Goal: Information Seeking & Learning: Learn about a topic

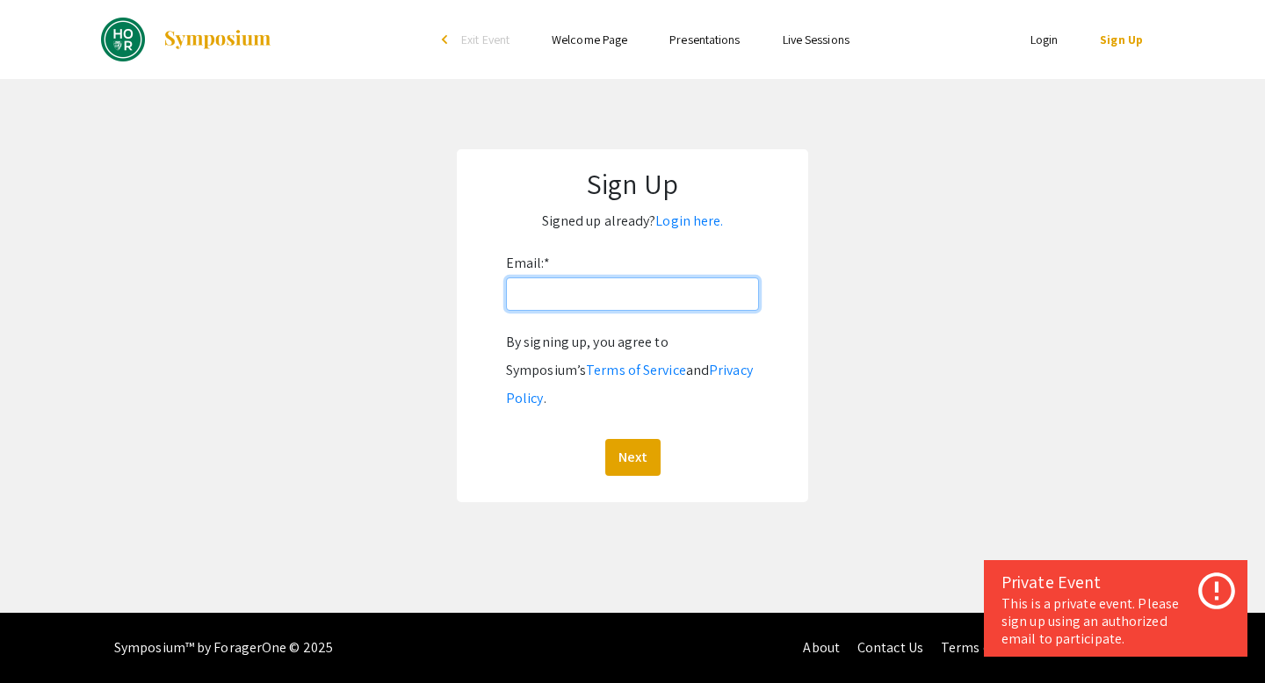
click at [580, 295] on input "Email: *" at bounding box center [632, 294] width 253 height 33
type input "mguill10@jhu.edu"
click at [639, 439] on button "Next" at bounding box center [632, 457] width 55 height 37
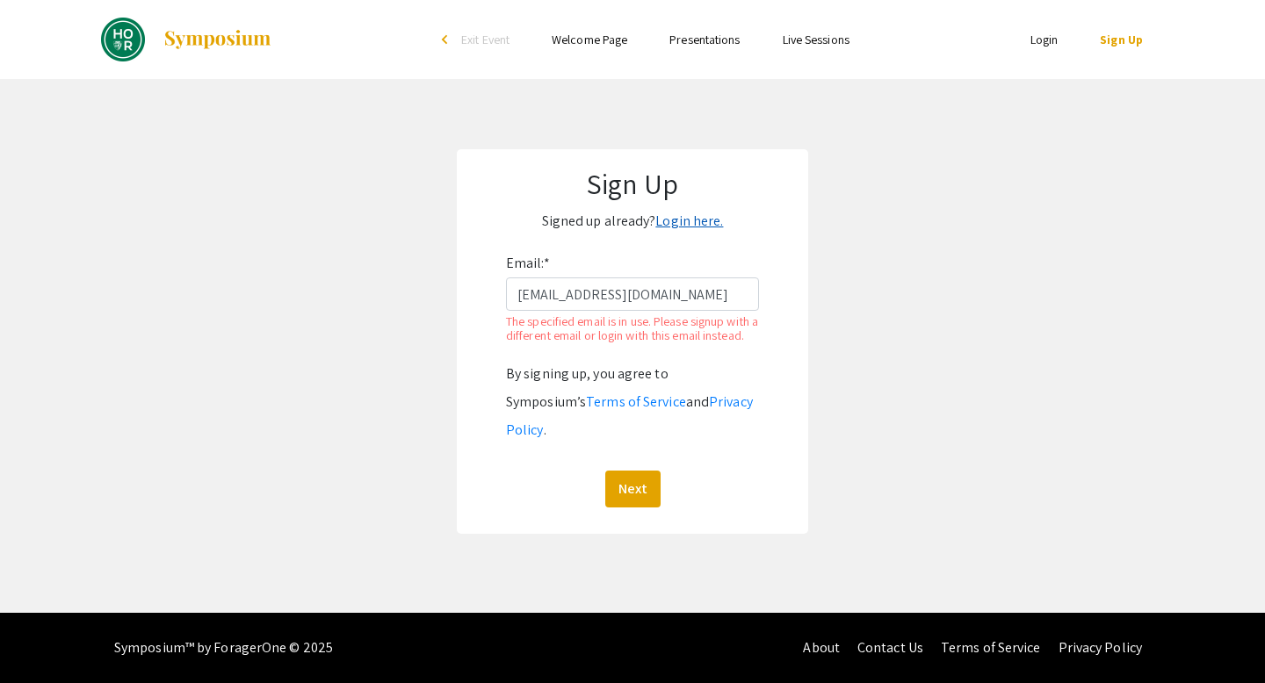
click at [697, 225] on link "Login here." at bounding box center [689, 221] width 68 height 18
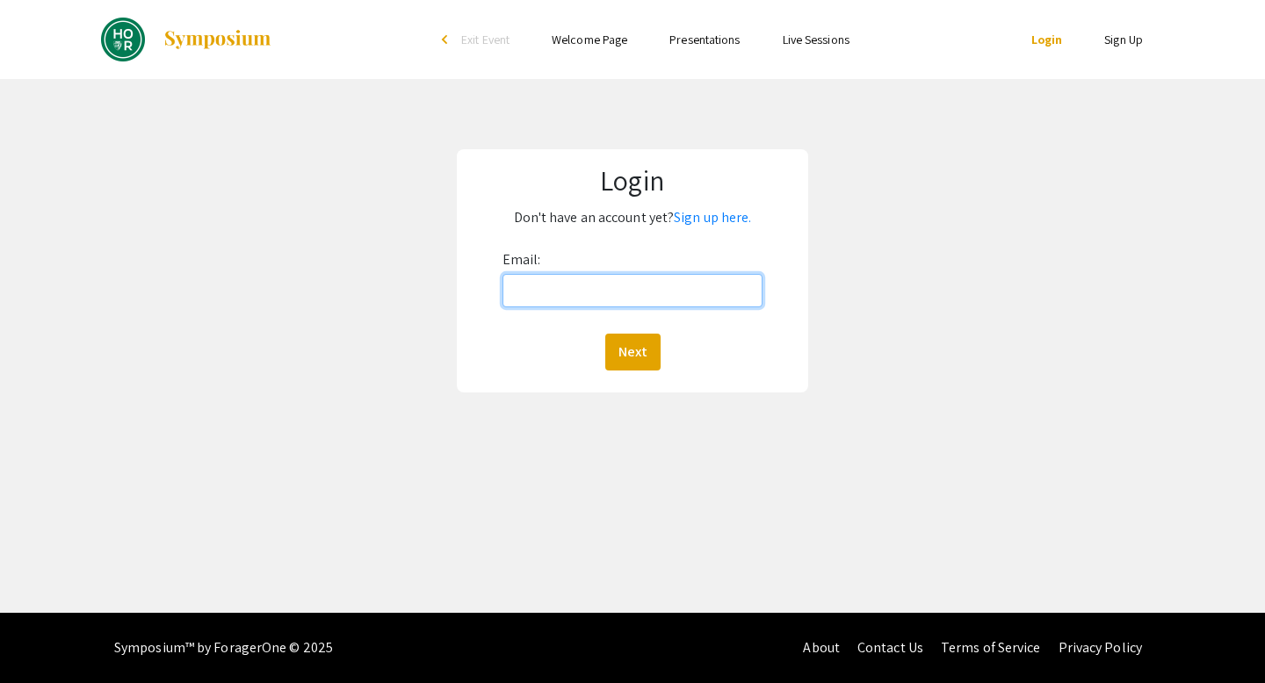
click at [670, 295] on input "Email:" at bounding box center [632, 290] width 261 height 33
type input "mguill10@jhu.edu"
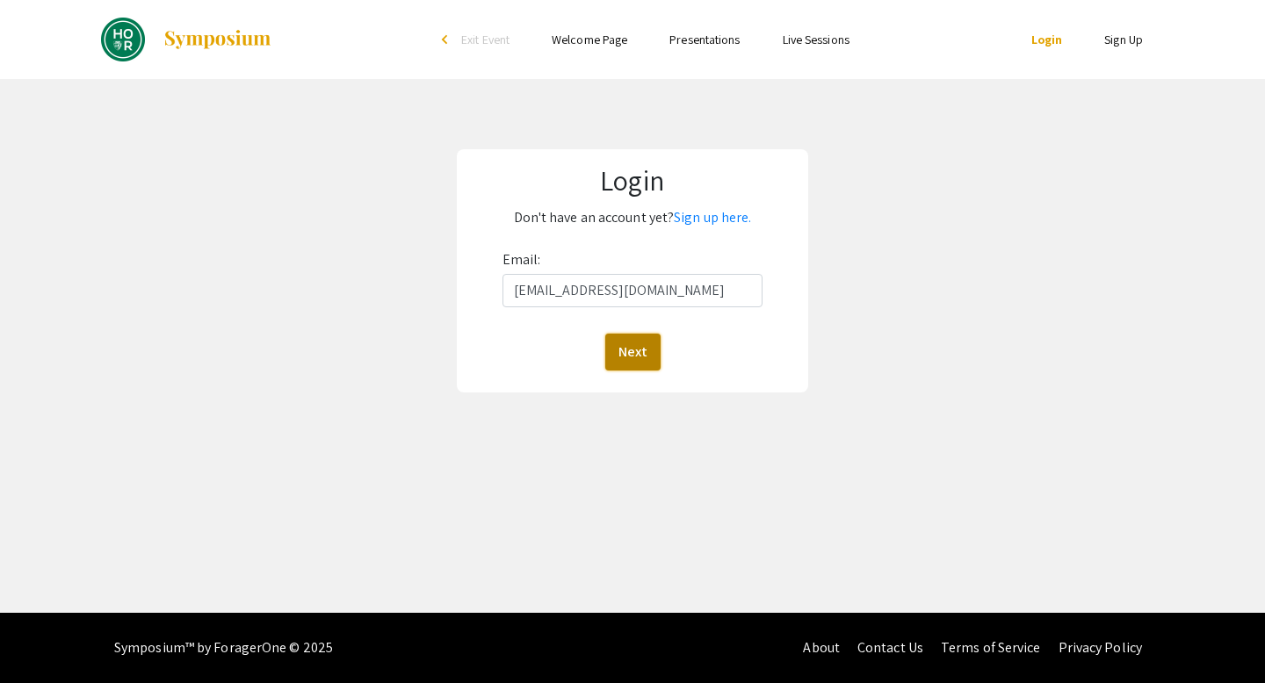
click at [640, 344] on button "Next" at bounding box center [632, 352] width 55 height 37
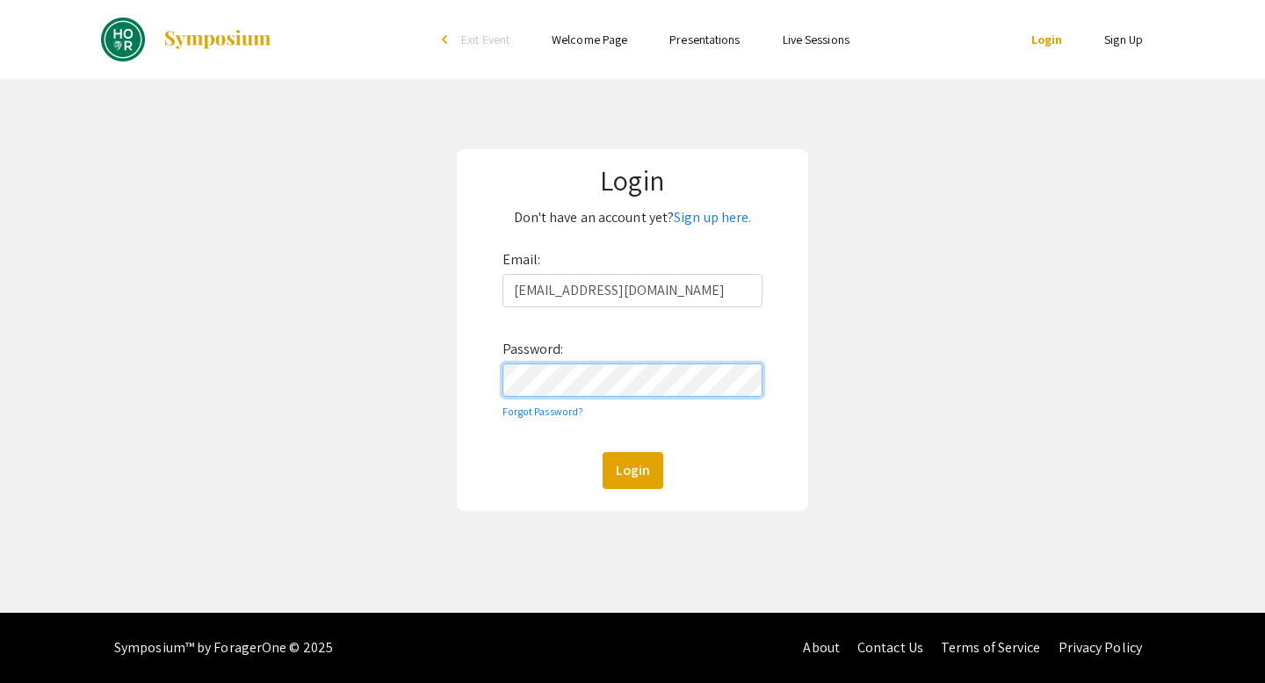
click at [603, 452] on button "Login" at bounding box center [633, 470] width 61 height 37
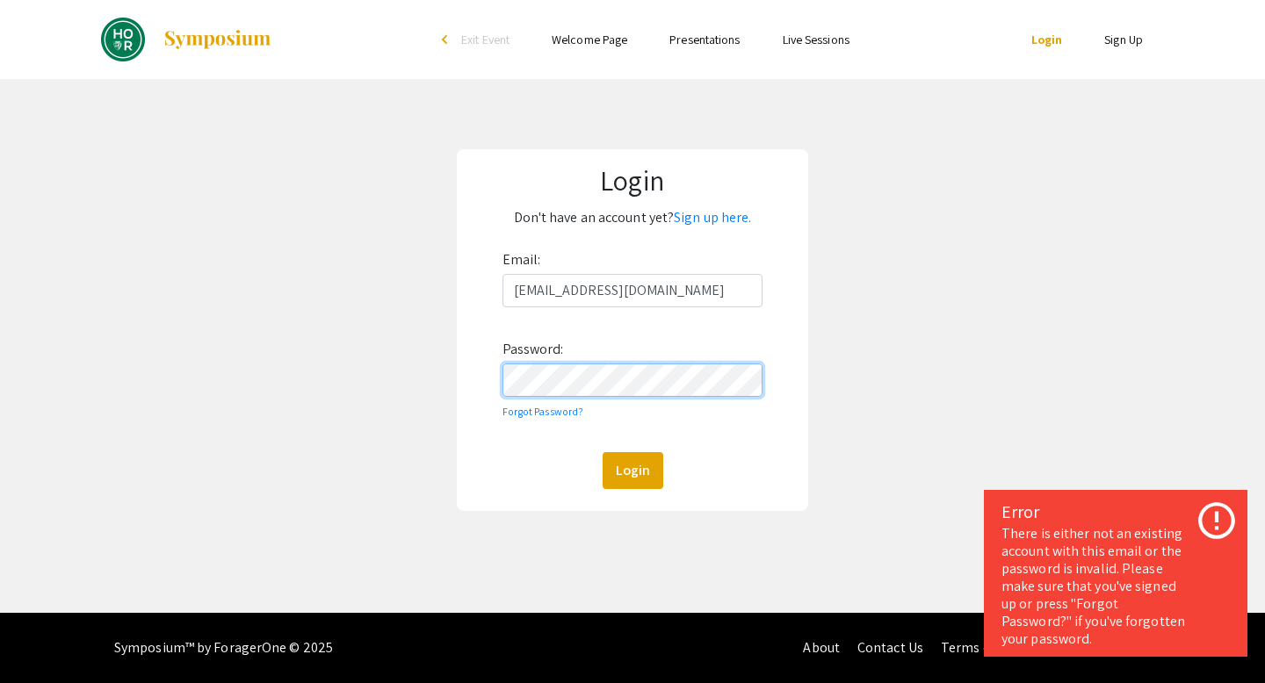
click at [472, 381] on form "Email: mguill10@jhu.edu Password: Forgot Password? Login" at bounding box center [632, 367] width 326 height 243
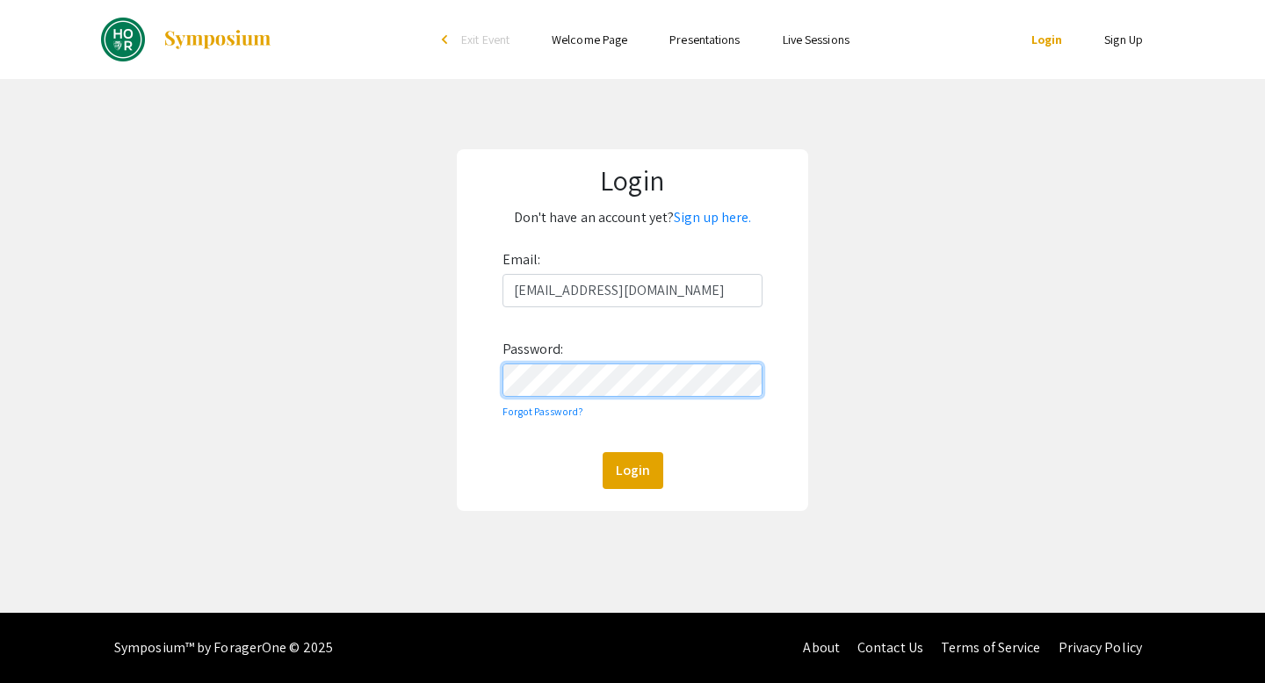
click at [603, 452] on button "Login" at bounding box center [633, 470] width 61 height 37
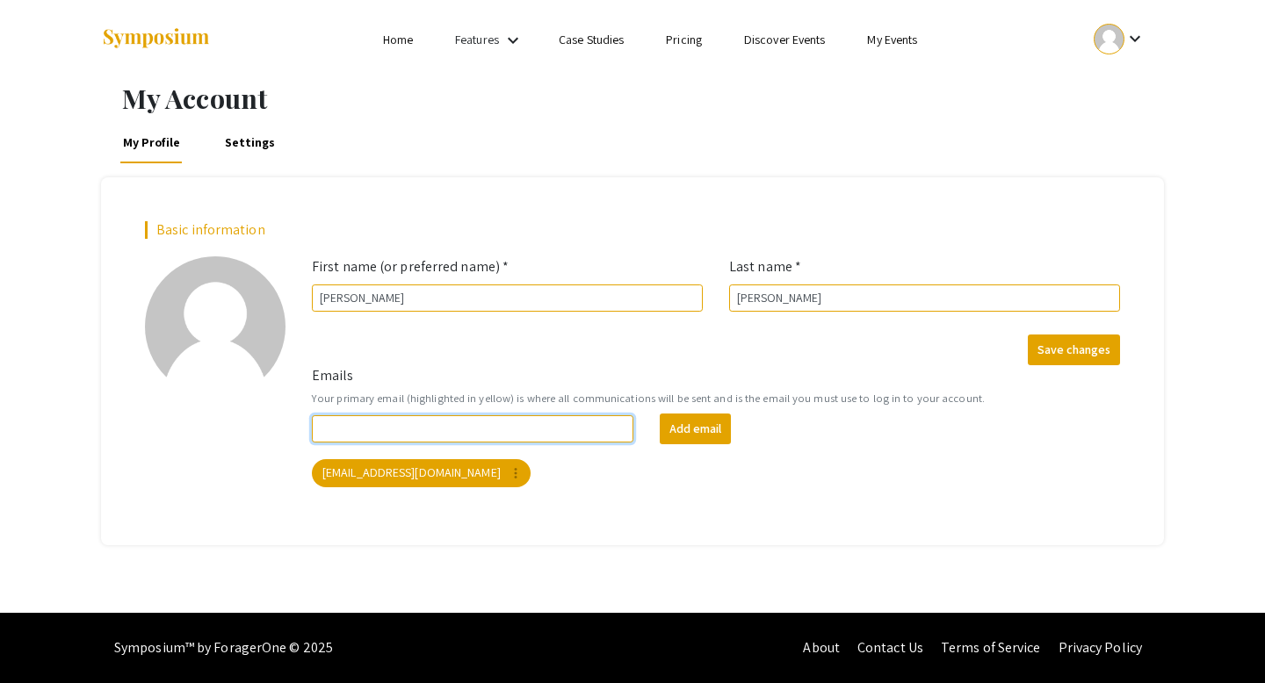
click at [514, 422] on input "Emails" at bounding box center [473, 429] width 322 height 27
drag, startPoint x: 462, startPoint y: 427, endPoint x: 300, endPoint y: 426, distance: 162.5
click at [300, 426] on div "mguill10@jh.edu" at bounding box center [473, 429] width 348 height 27
type input "maryraphaelleguillen@gmail.com"
click at [660, 414] on button "Add email" at bounding box center [695, 429] width 71 height 31
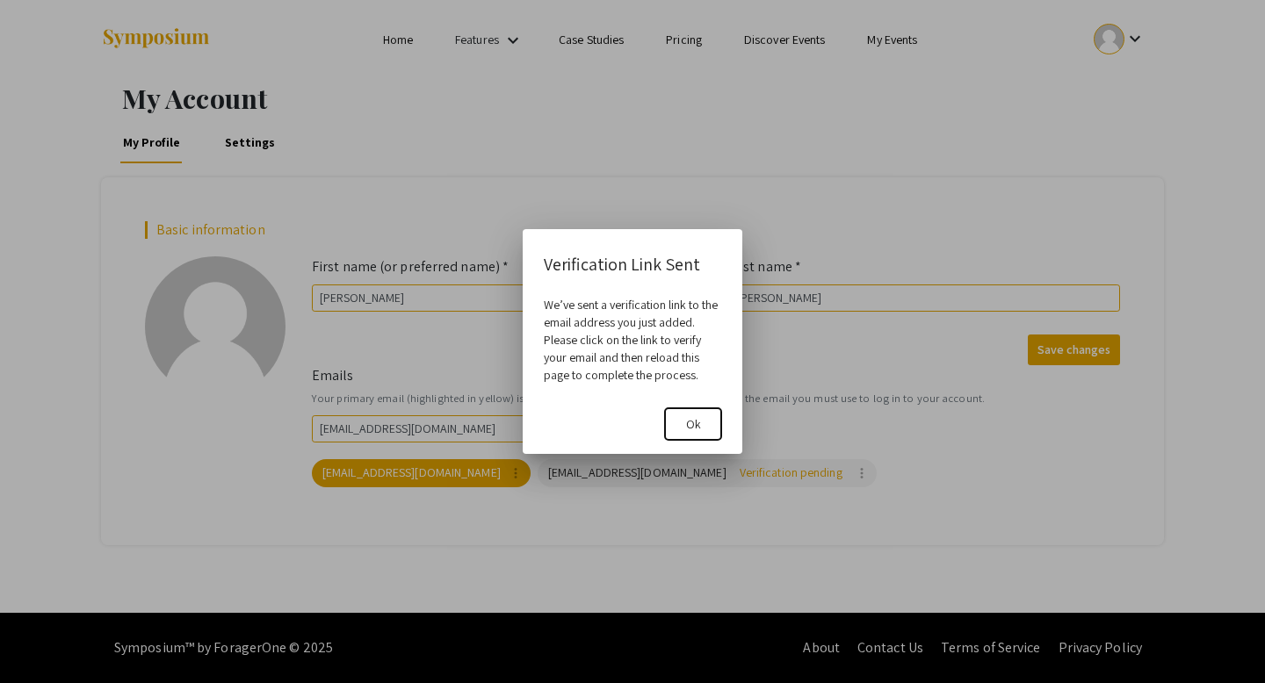
click at [687, 429] on span "Ok" at bounding box center [693, 424] width 15 height 16
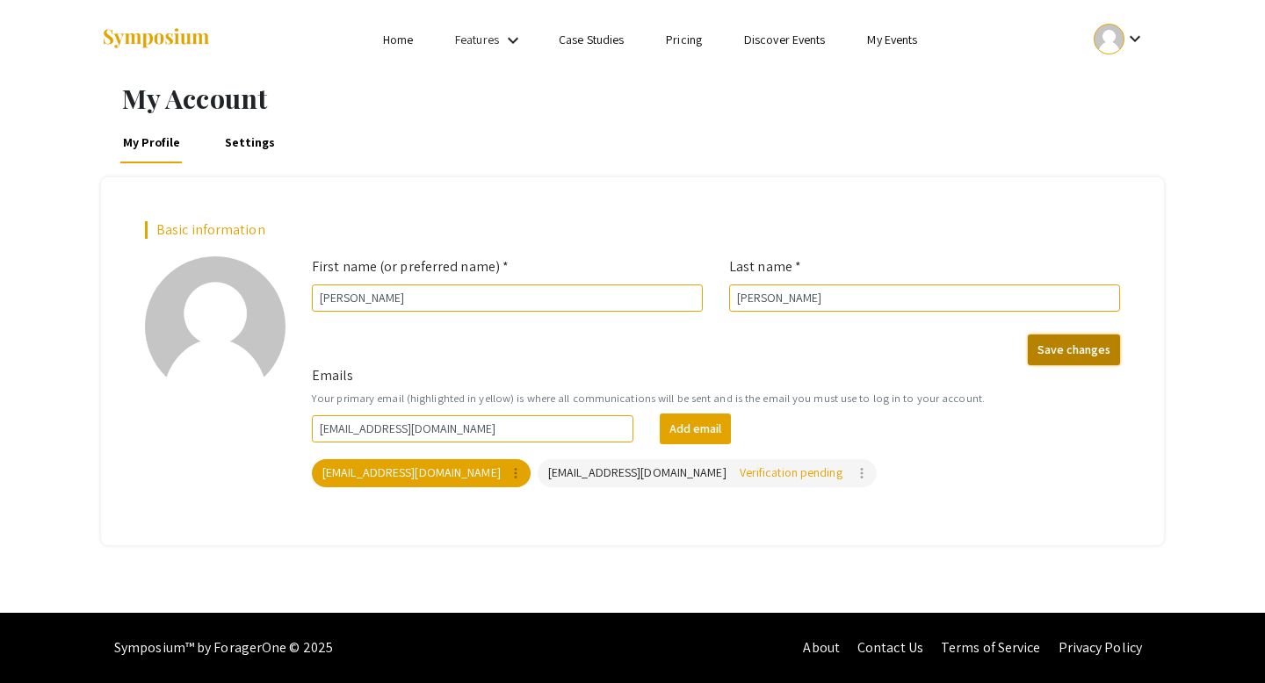
click at [1066, 357] on button "Save changes" at bounding box center [1074, 350] width 92 height 31
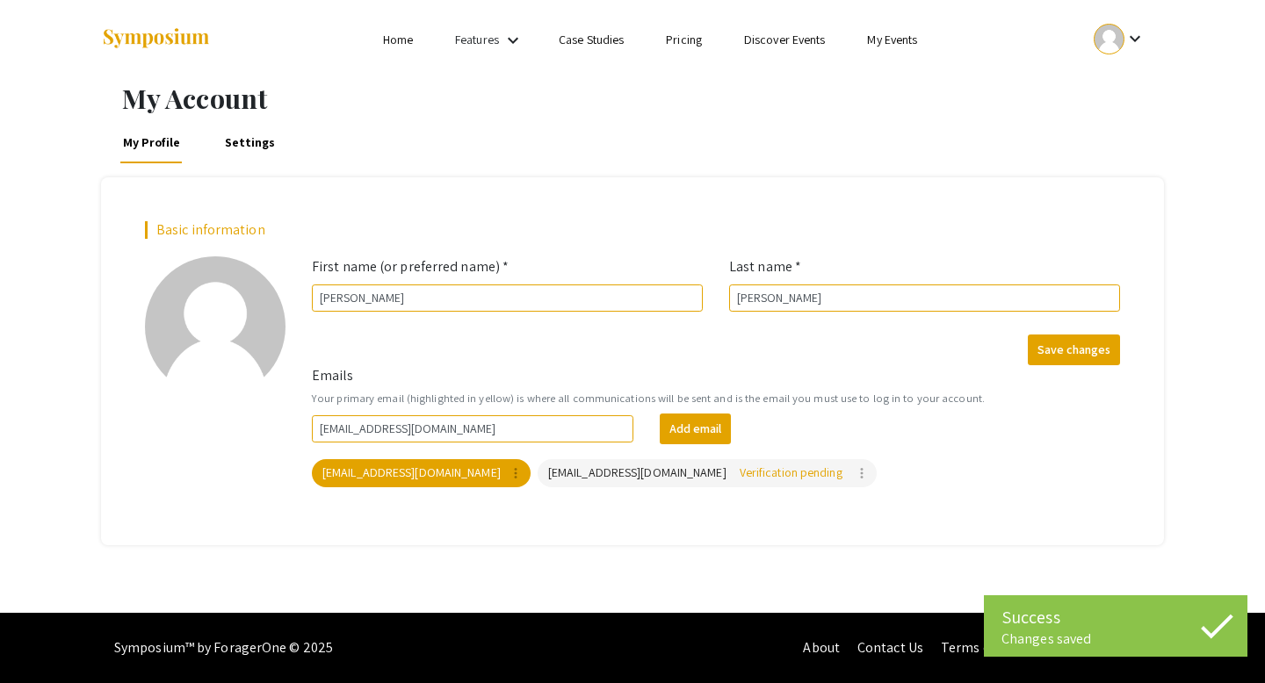
click at [239, 175] on div "My Account My Profile Settings Basic information add_a_photo Click to update pr…" at bounding box center [632, 314] width 1089 height 463
click at [238, 145] on link "Settings" at bounding box center [249, 142] width 57 height 42
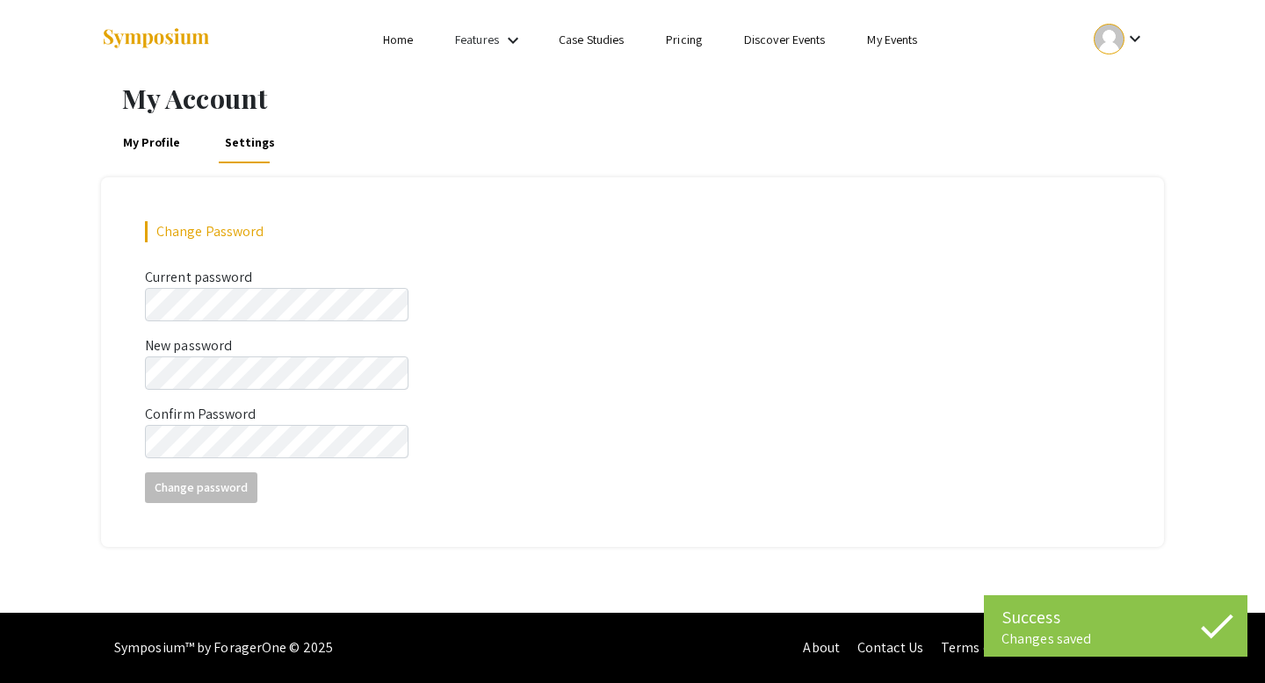
click at [395, 33] on link "Home" at bounding box center [398, 40] width 30 height 16
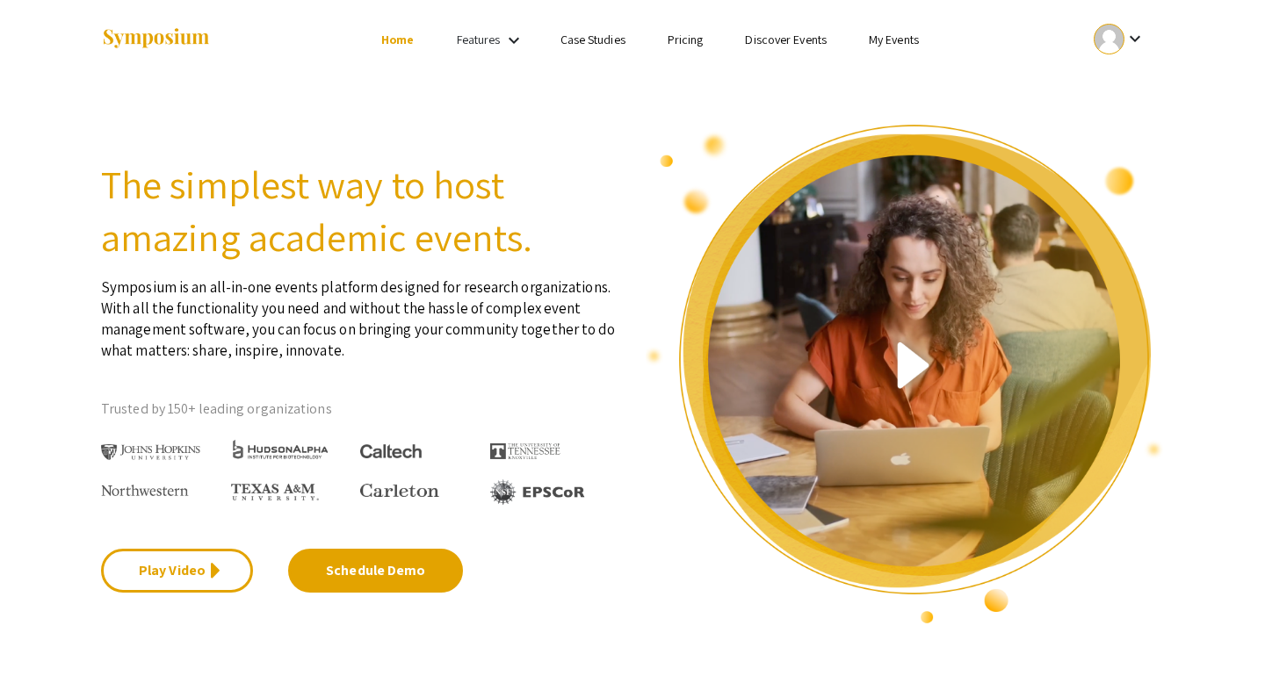
click at [164, 442] on div at bounding box center [166, 443] width 130 height 40
click at [112, 452] on img at bounding box center [150, 452] width 99 height 17
click at [479, 40] on link "Features" at bounding box center [479, 40] width 44 height 16
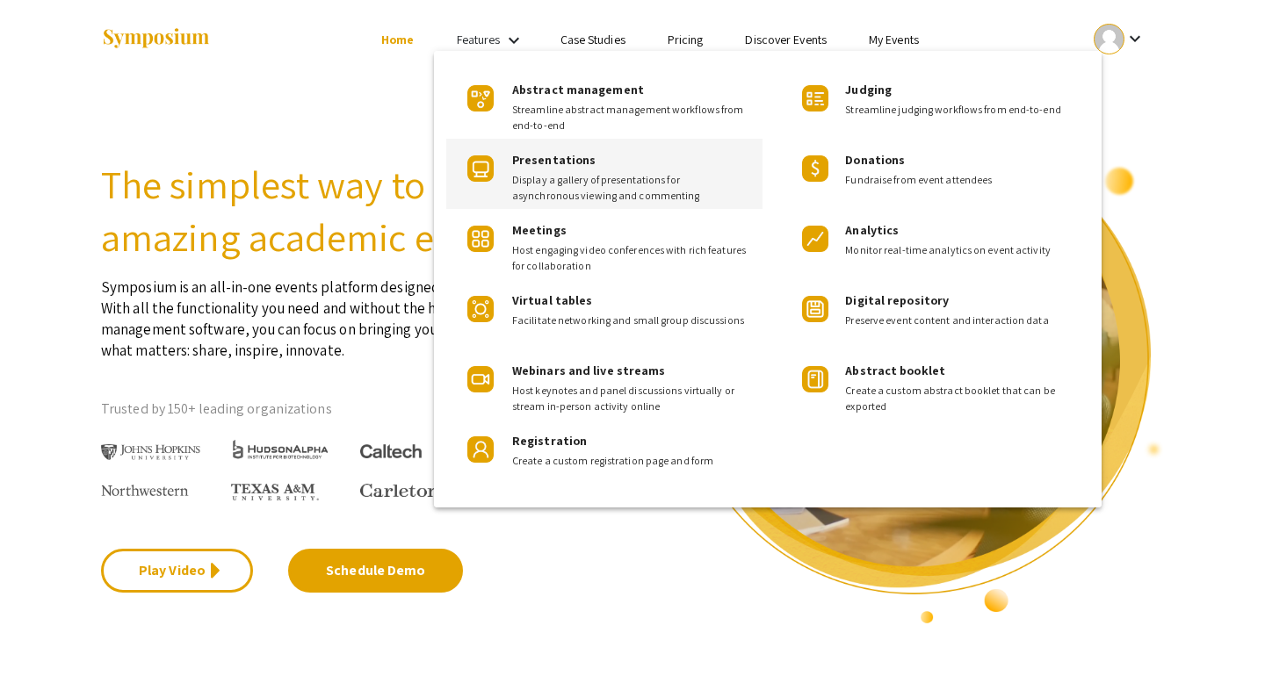
click at [581, 166] on span "Presentations" at bounding box center [553, 160] width 83 height 16
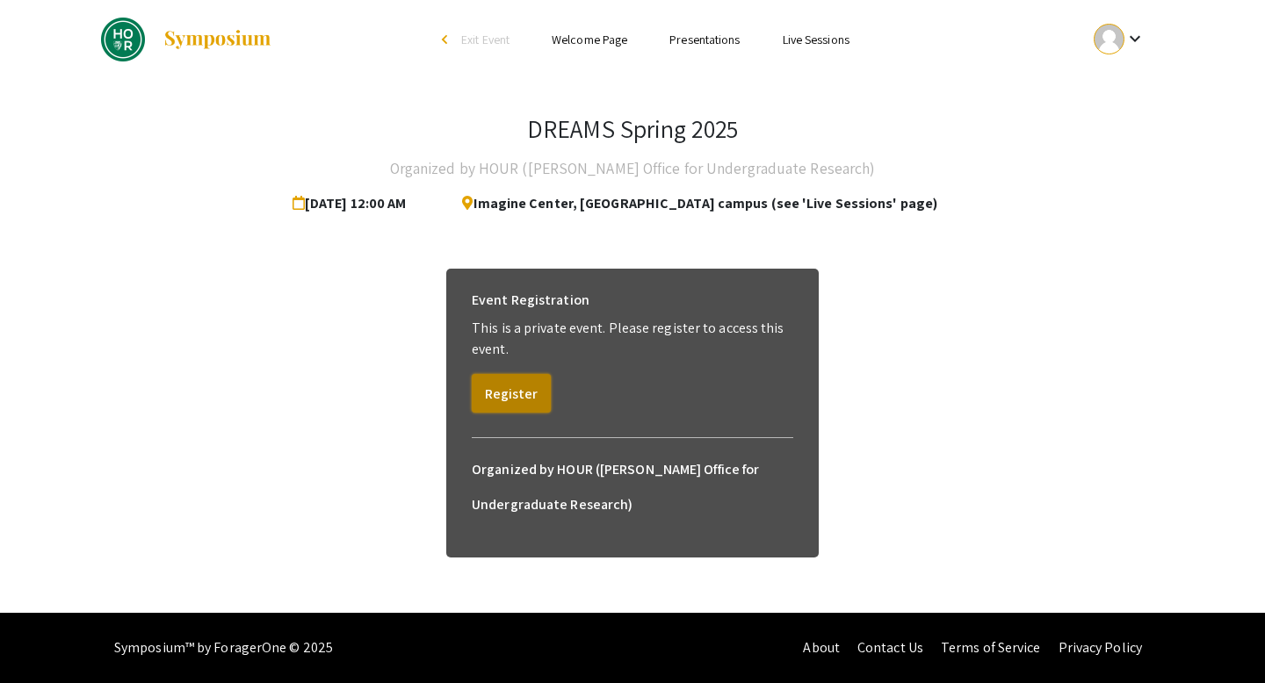
click at [495, 397] on button "Register" at bounding box center [511, 393] width 79 height 39
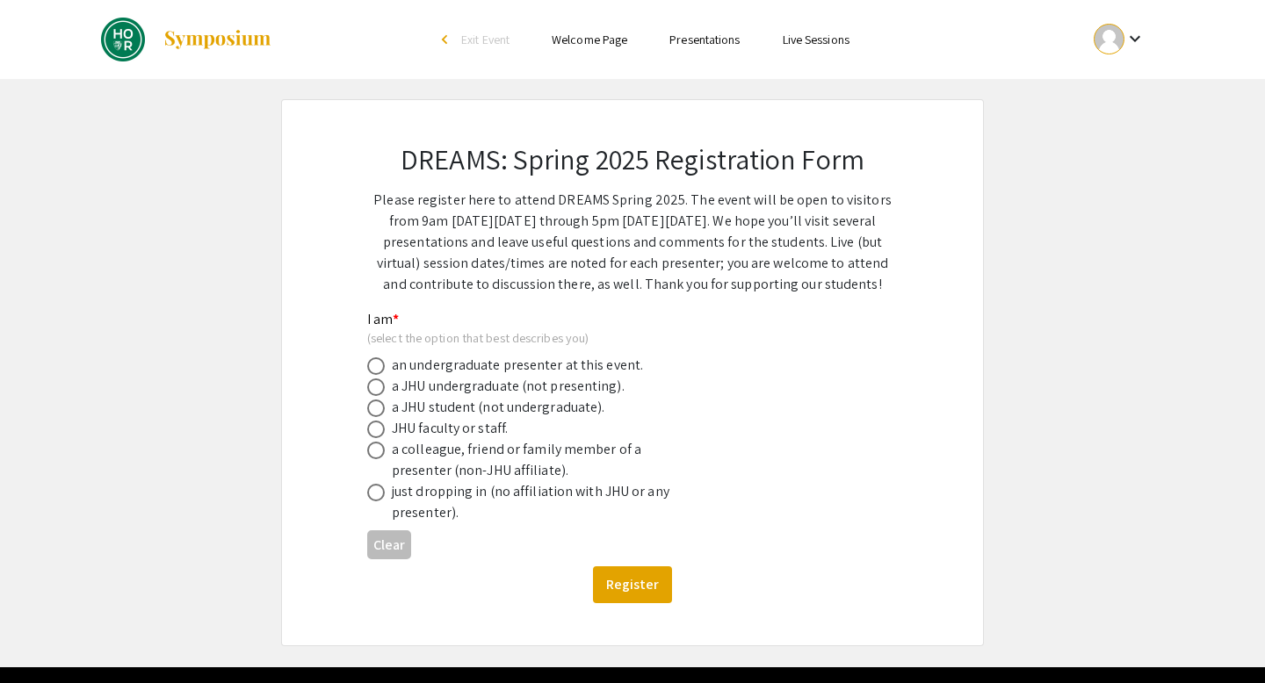
click at [372, 384] on span at bounding box center [376, 388] width 18 height 18
click at [372, 384] on input "radio" at bounding box center [376, 388] width 18 height 18
radio input "true"
click at [628, 584] on button "Register" at bounding box center [632, 585] width 79 height 37
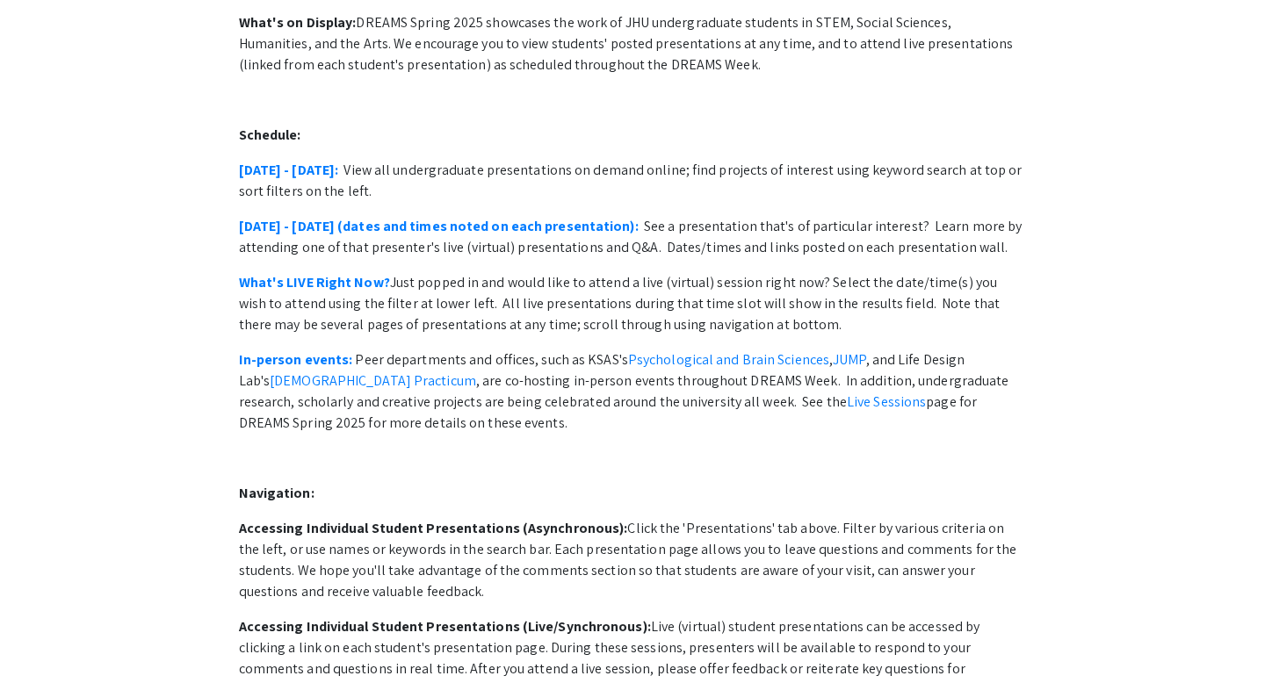
scroll to position [241, 0]
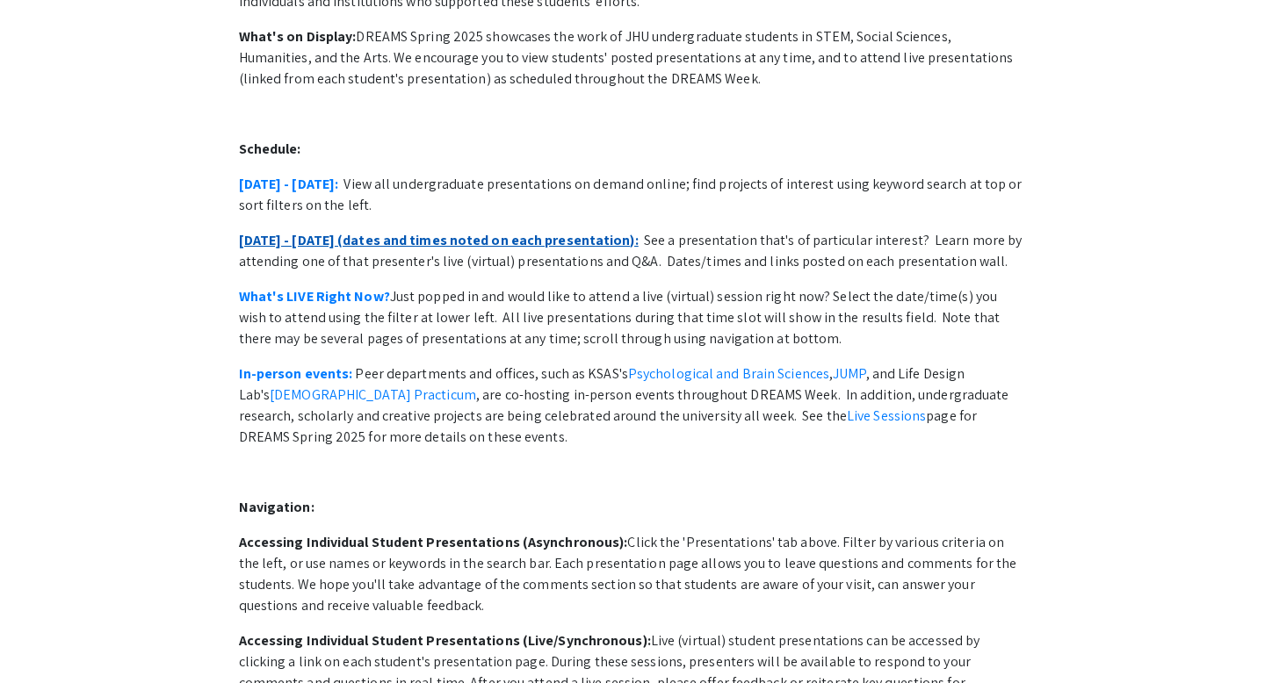
click at [562, 231] on link "[DATE] - [DATE] (dates and times noted on each presentation):" at bounding box center [439, 240] width 400 height 18
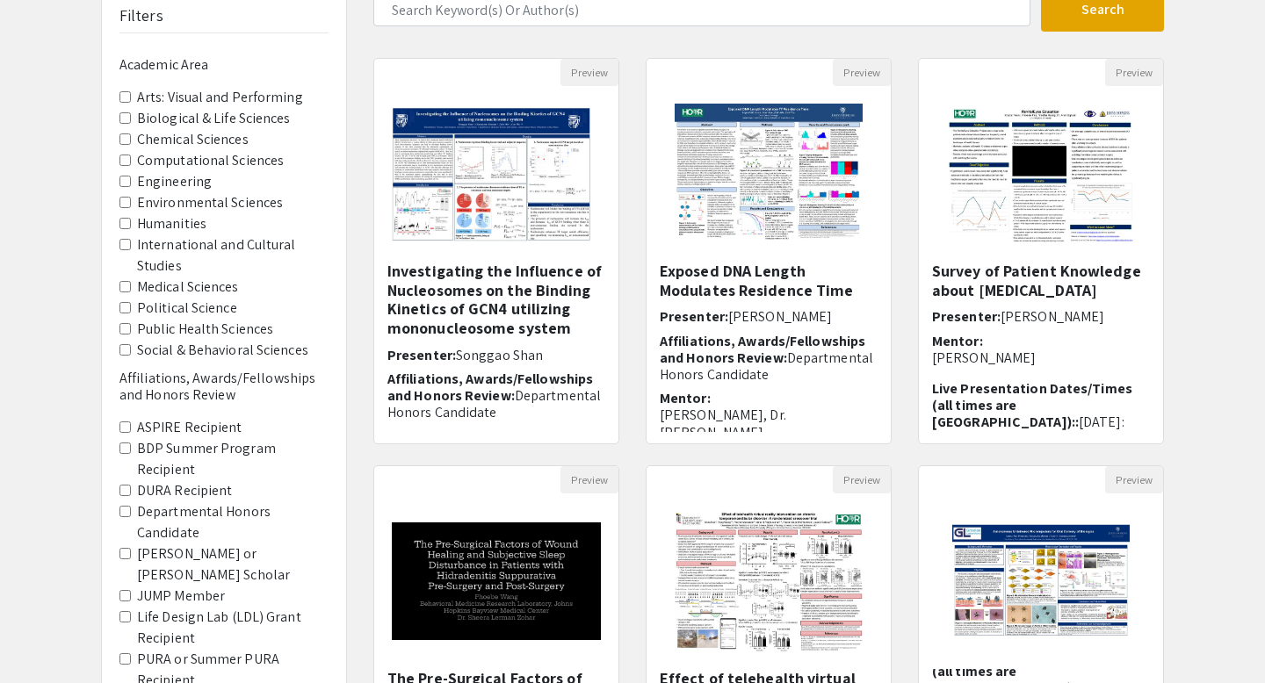
scroll to position [89, 0]
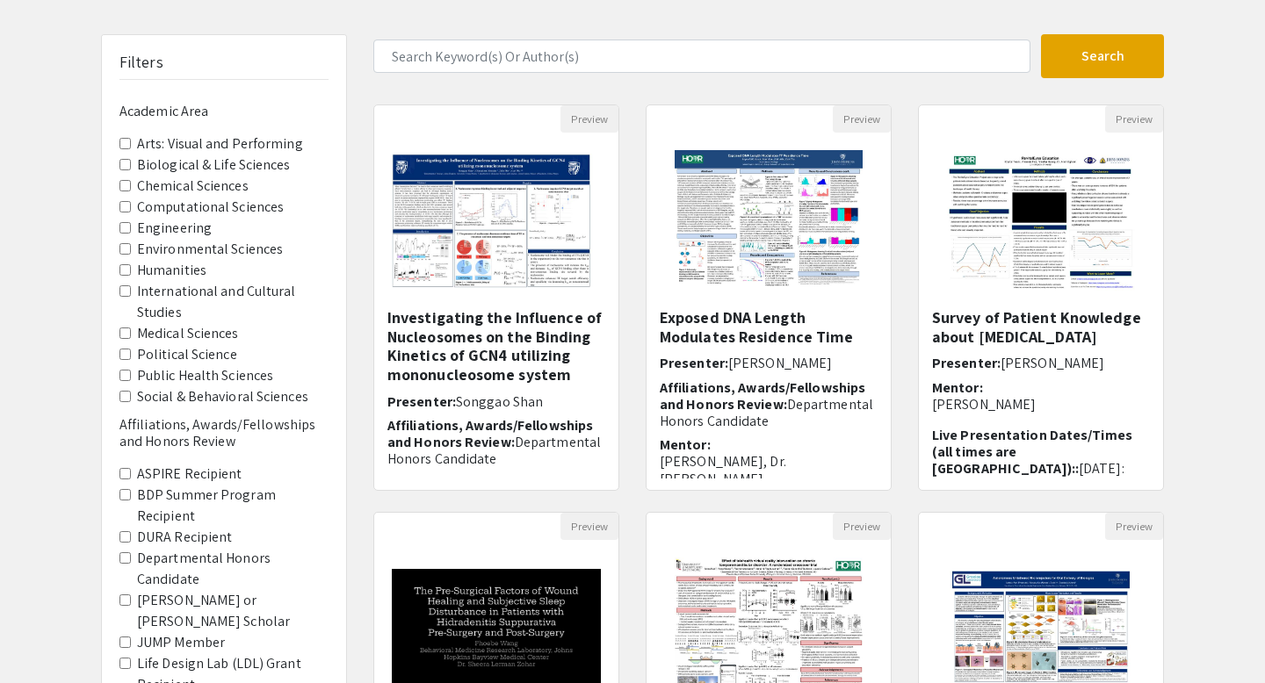
click at [124, 396] on Sciences "Social & Behavioral Sciences" at bounding box center [124, 396] width 11 height 11
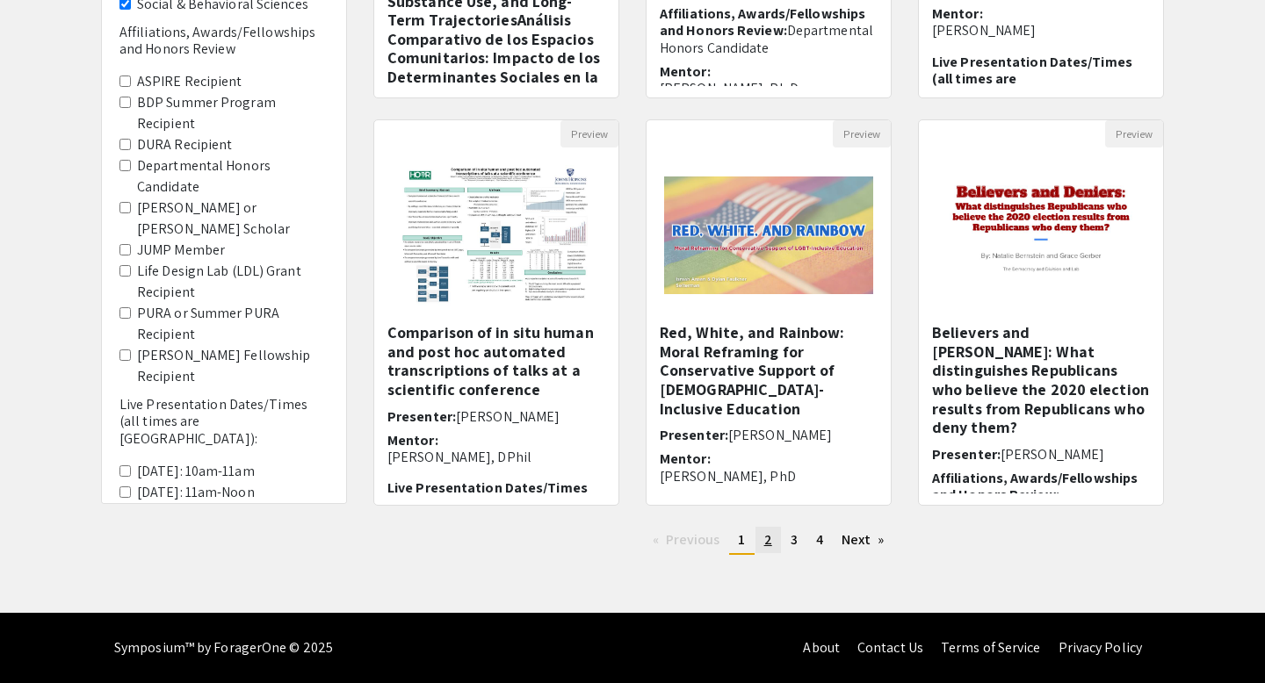
click at [766, 541] on span "2" at bounding box center [768, 540] width 8 height 18
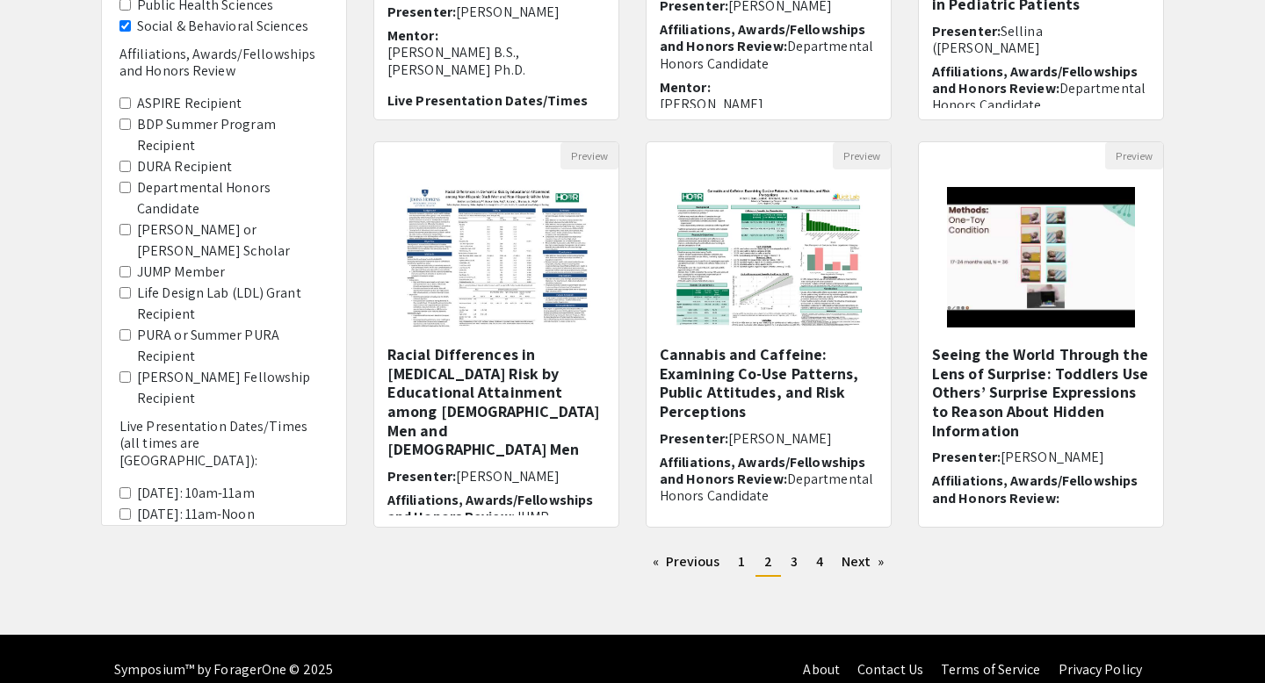
scroll to position [466, 0]
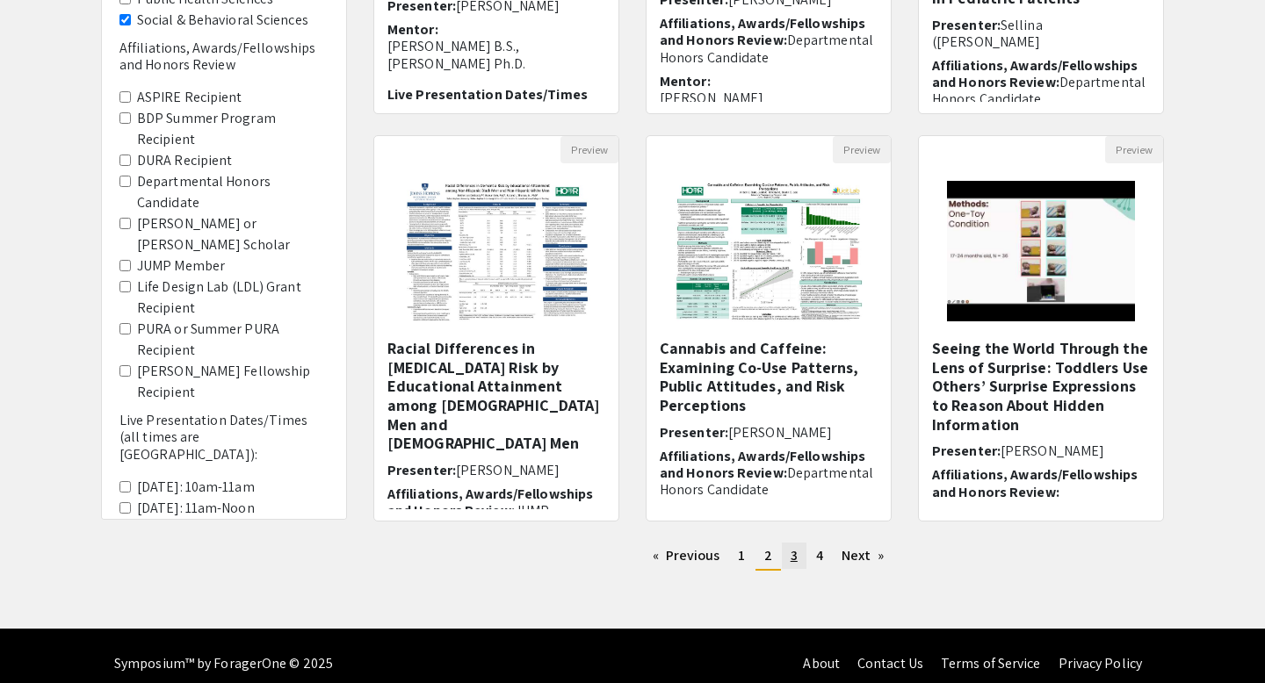
click at [792, 560] on span "3" at bounding box center [794, 555] width 7 height 18
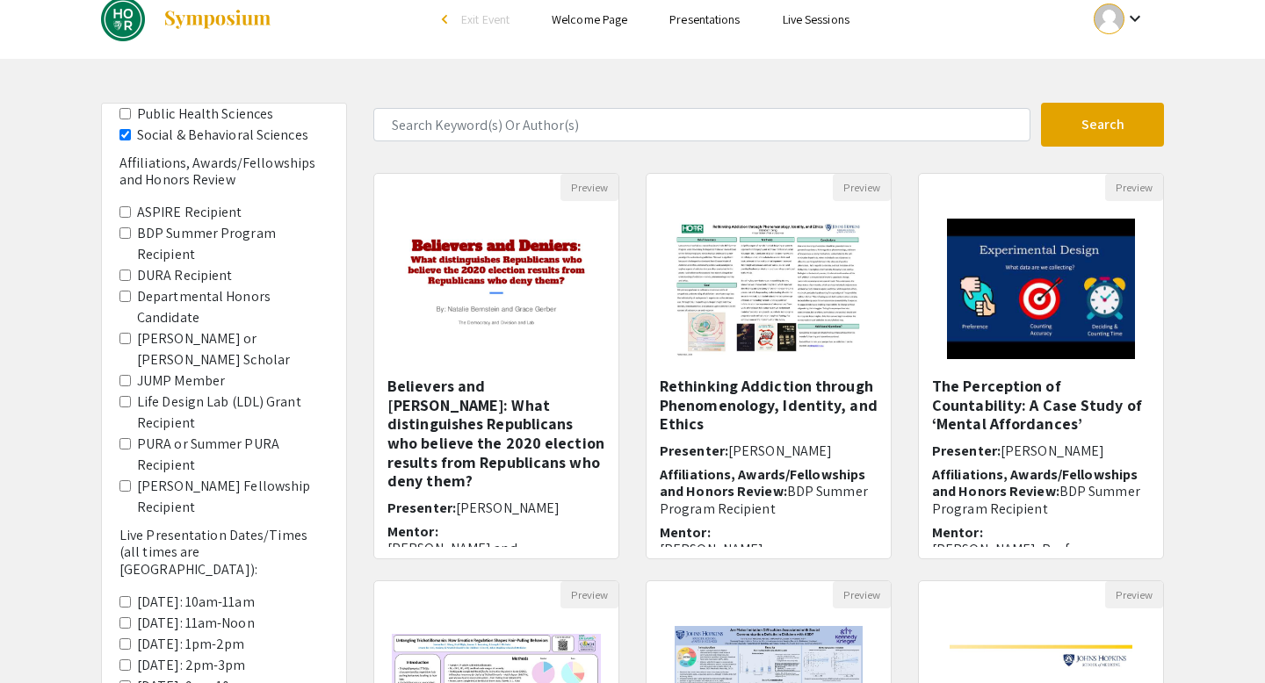
scroll to position [335, 0]
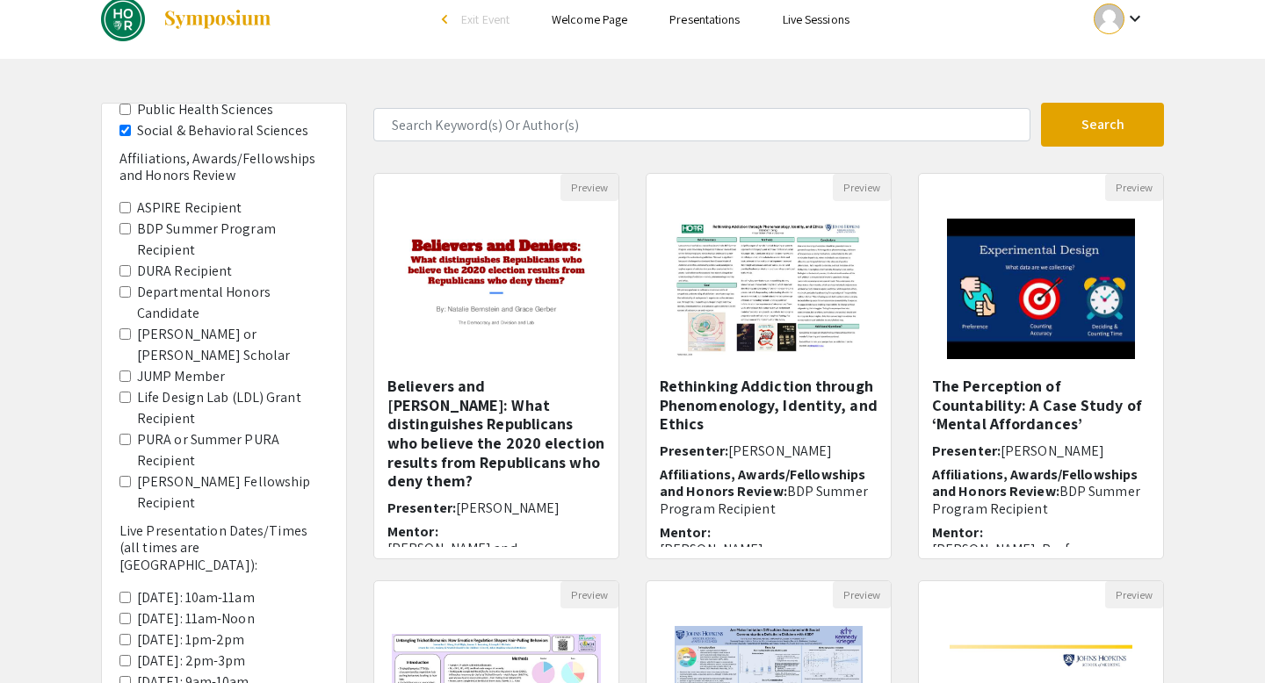
click at [121, 286] on Candidate "Departmental Honors Candidate" at bounding box center [124, 291] width 11 height 11
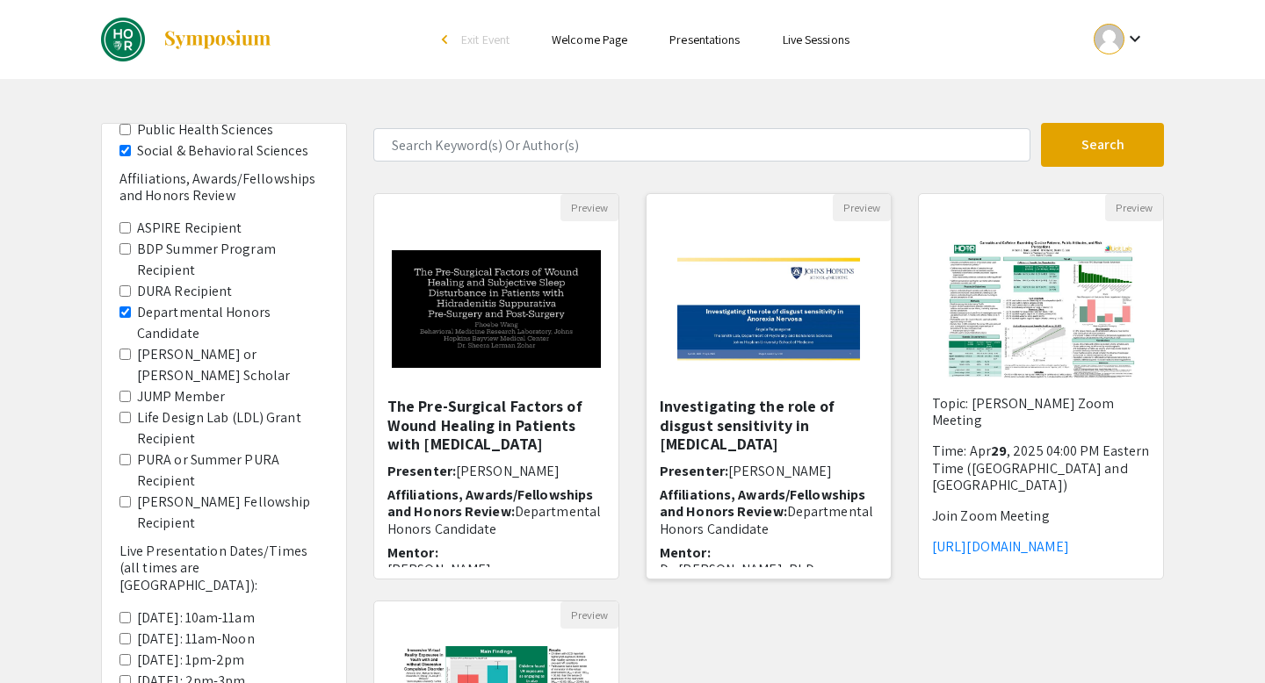
click at [780, 318] on img "Open Presentation <p>Investigating the role of disgust sensitivity in Anorexia …" at bounding box center [768, 309] width 217 height 176
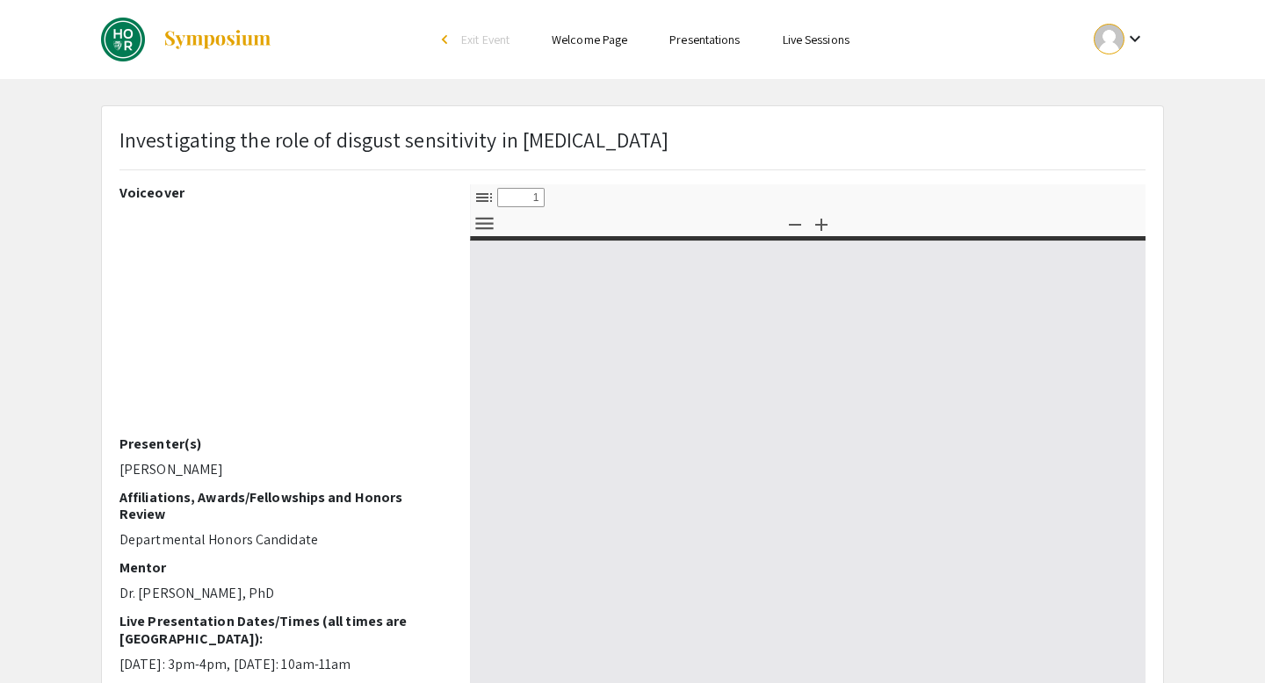
select select "custom"
type input "0"
select select "custom"
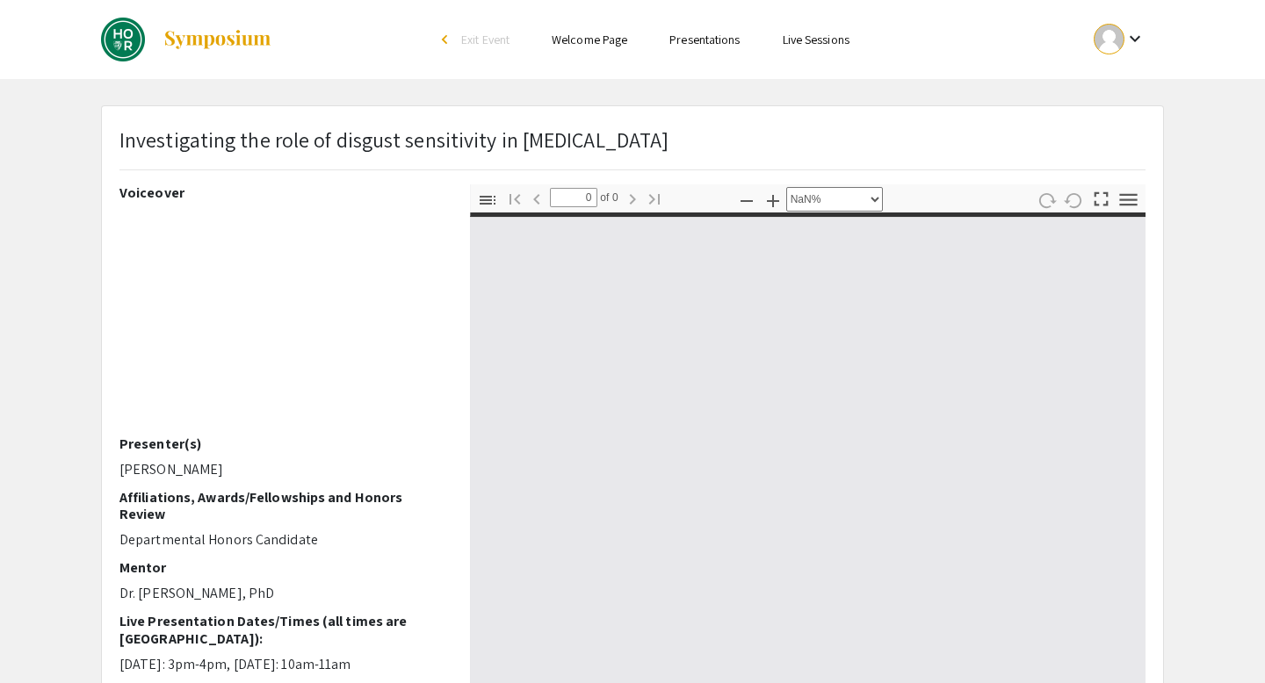
type input "1"
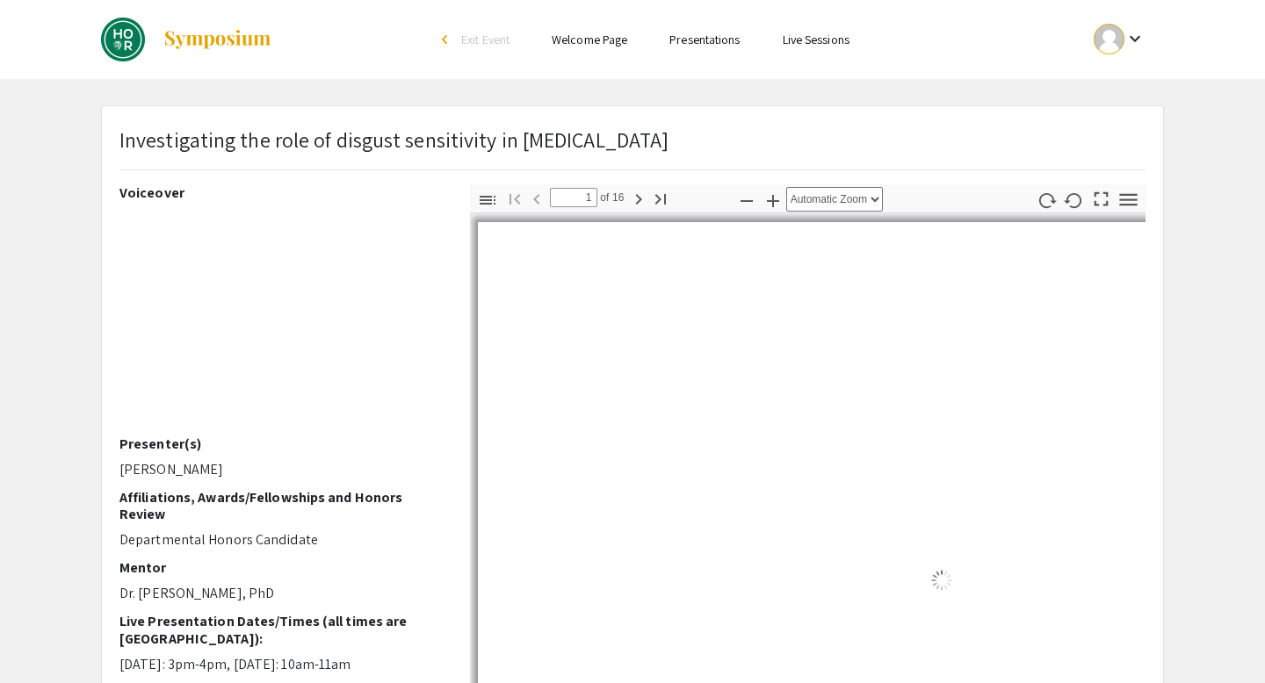
select select "auto"
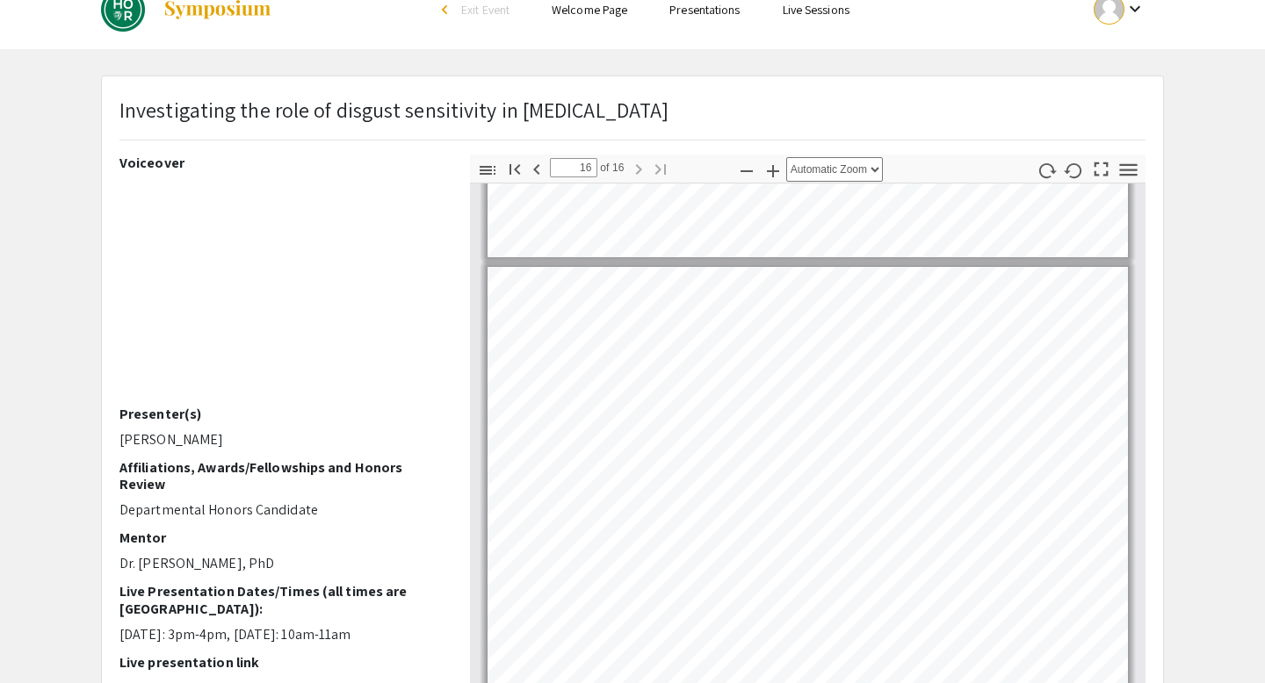
scroll to position [54, 0]
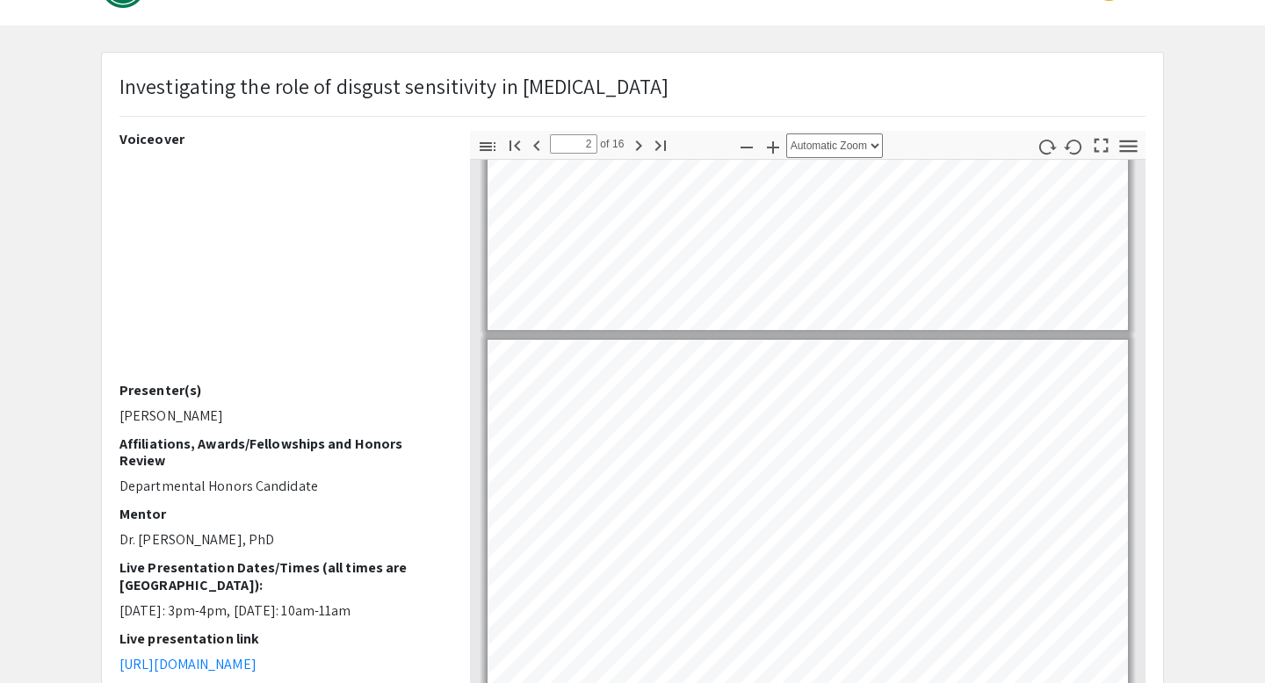
type input "1"
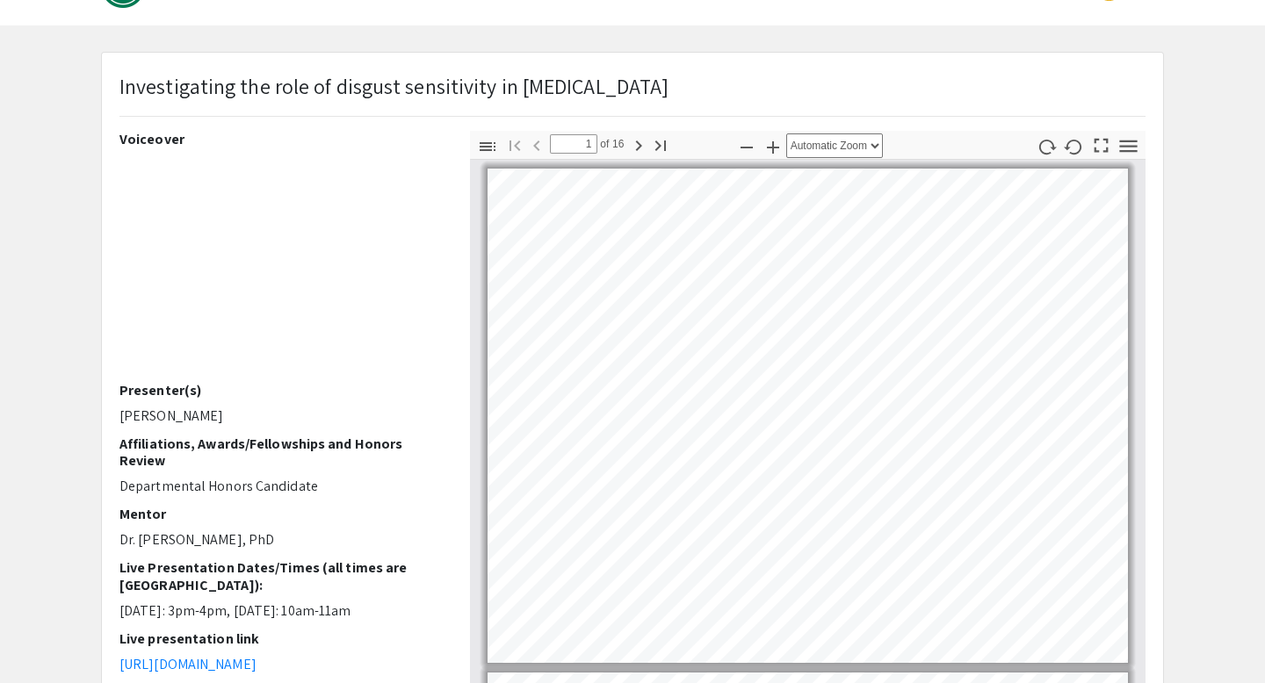
scroll to position [0, 0]
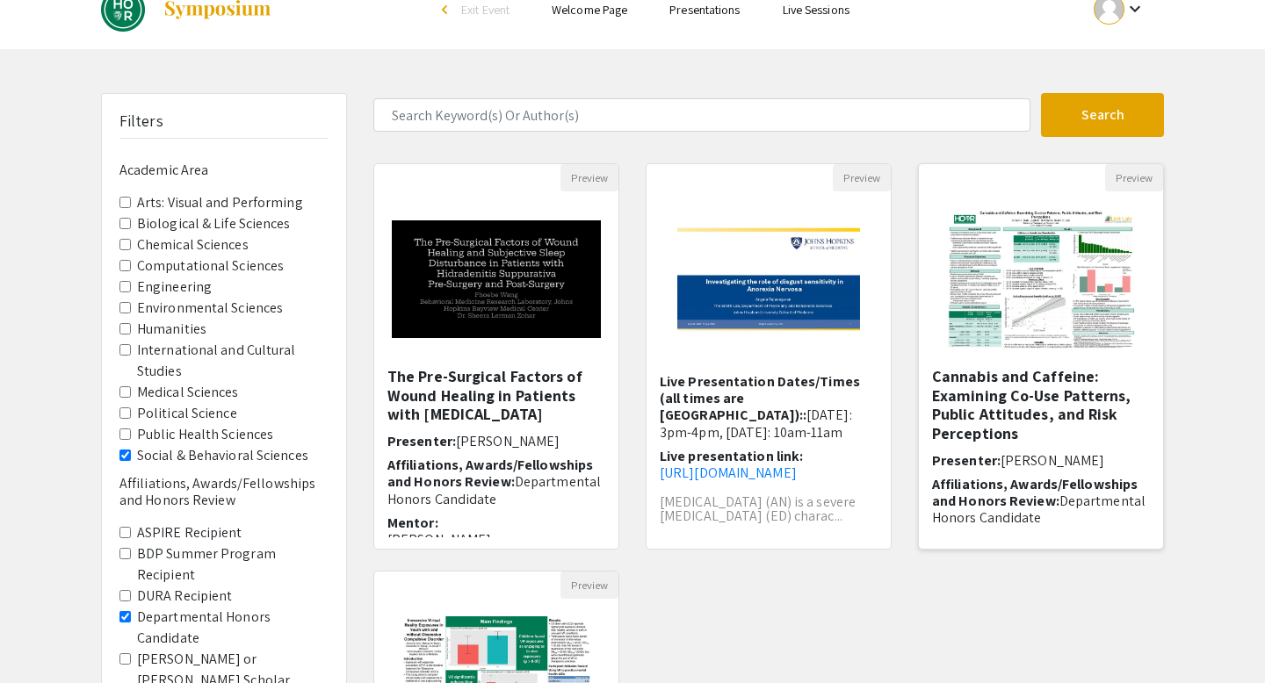
scroll to position [31, 0]
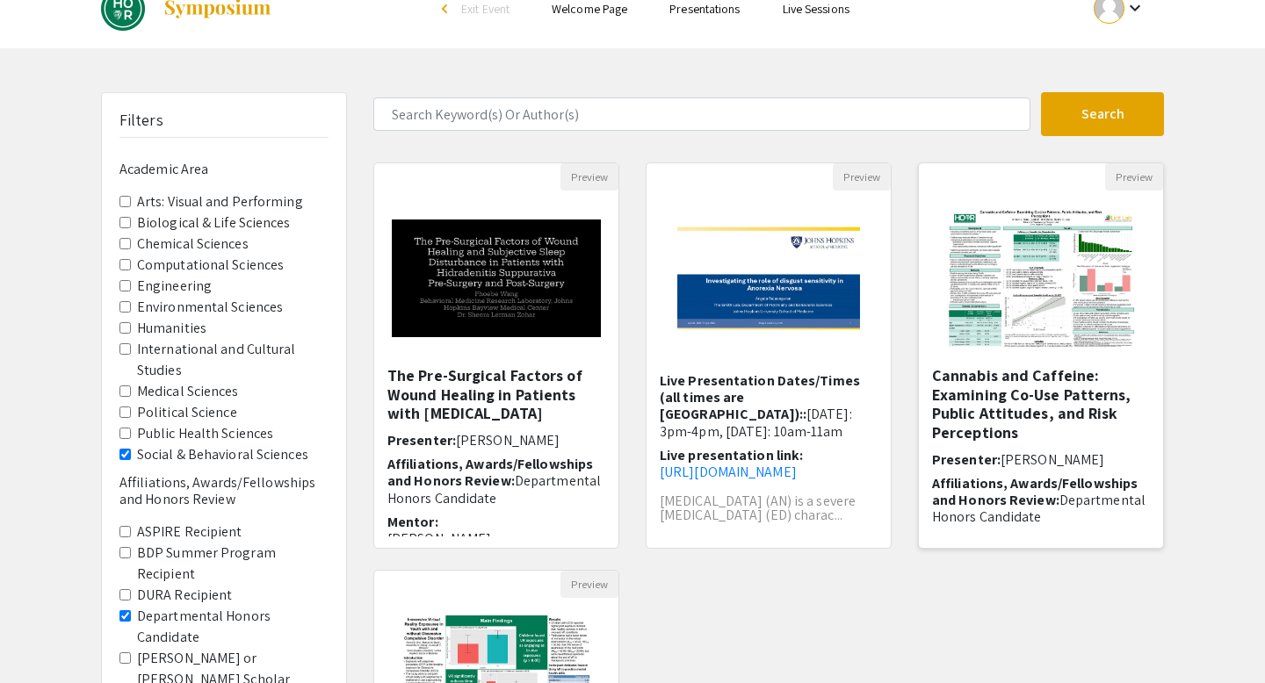
click at [1041, 300] on img at bounding box center [1040, 279] width 222 height 176
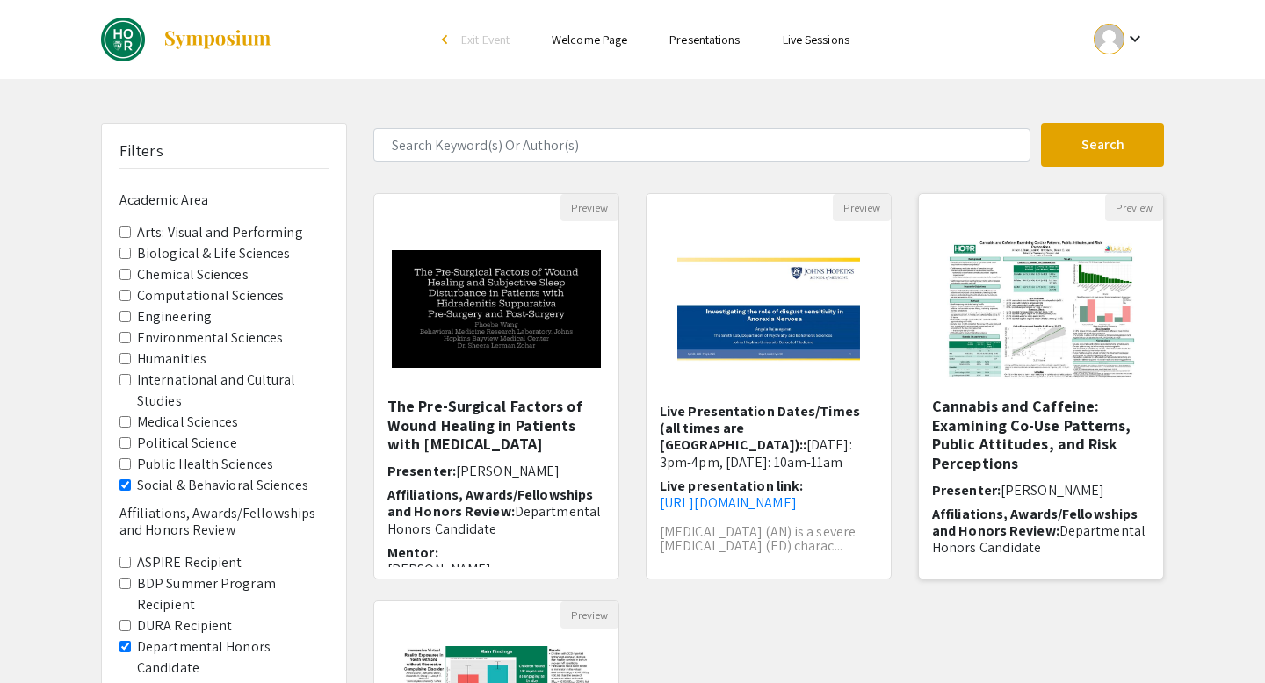
select select "custom"
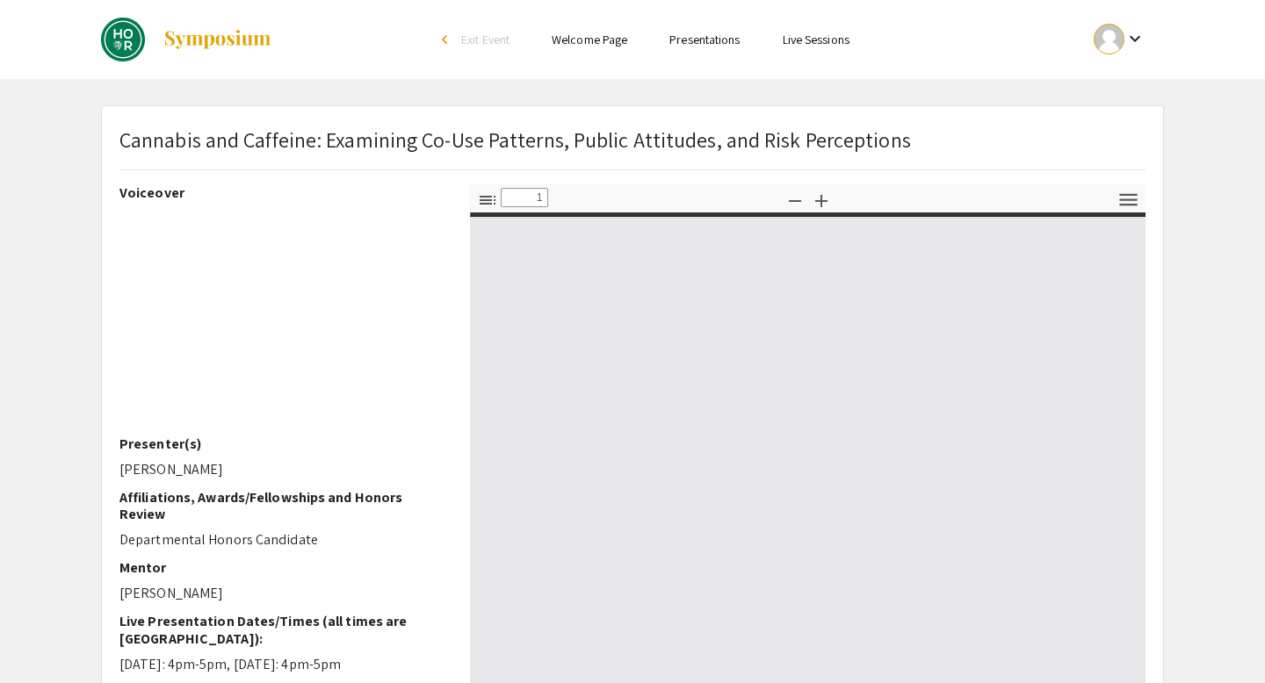
type input "0"
select select "custom"
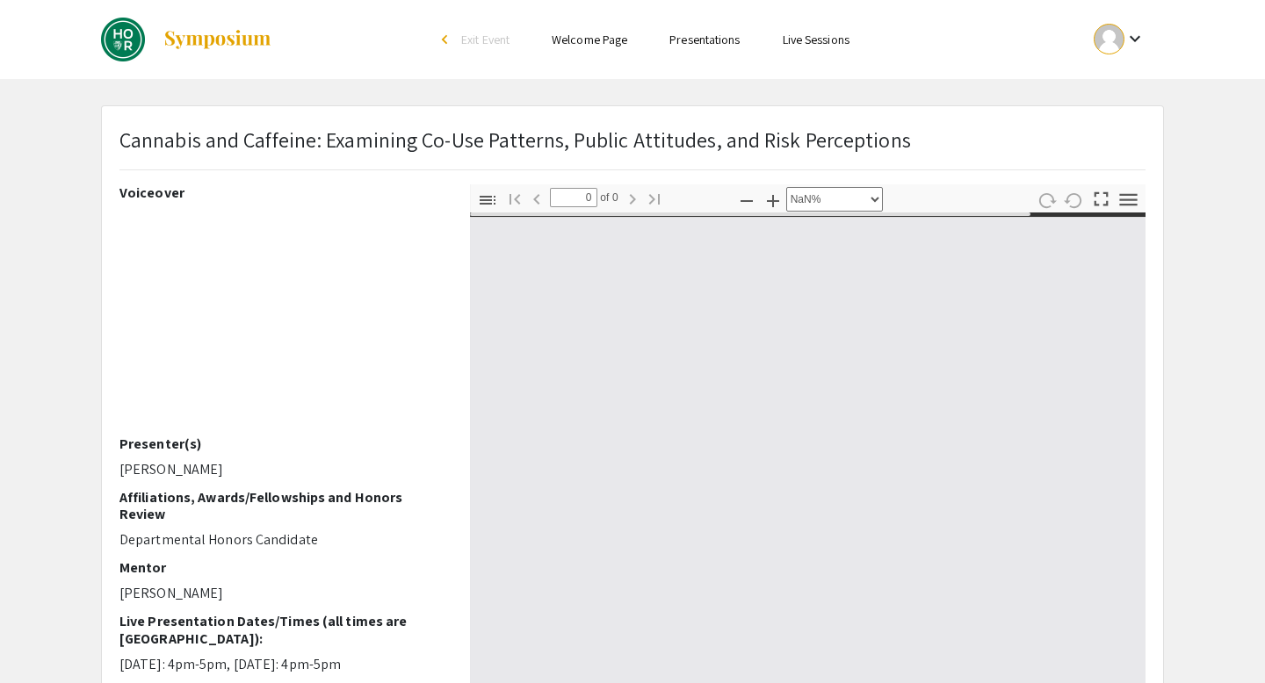
type input "1"
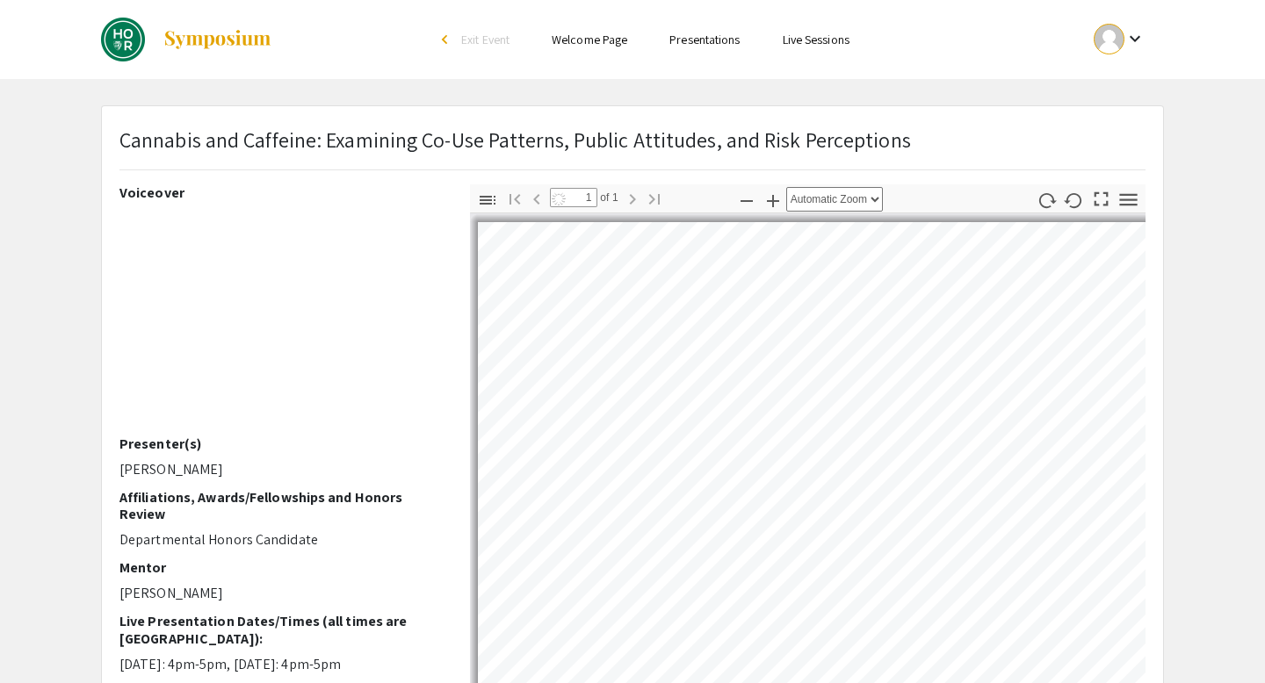
select select "auto"
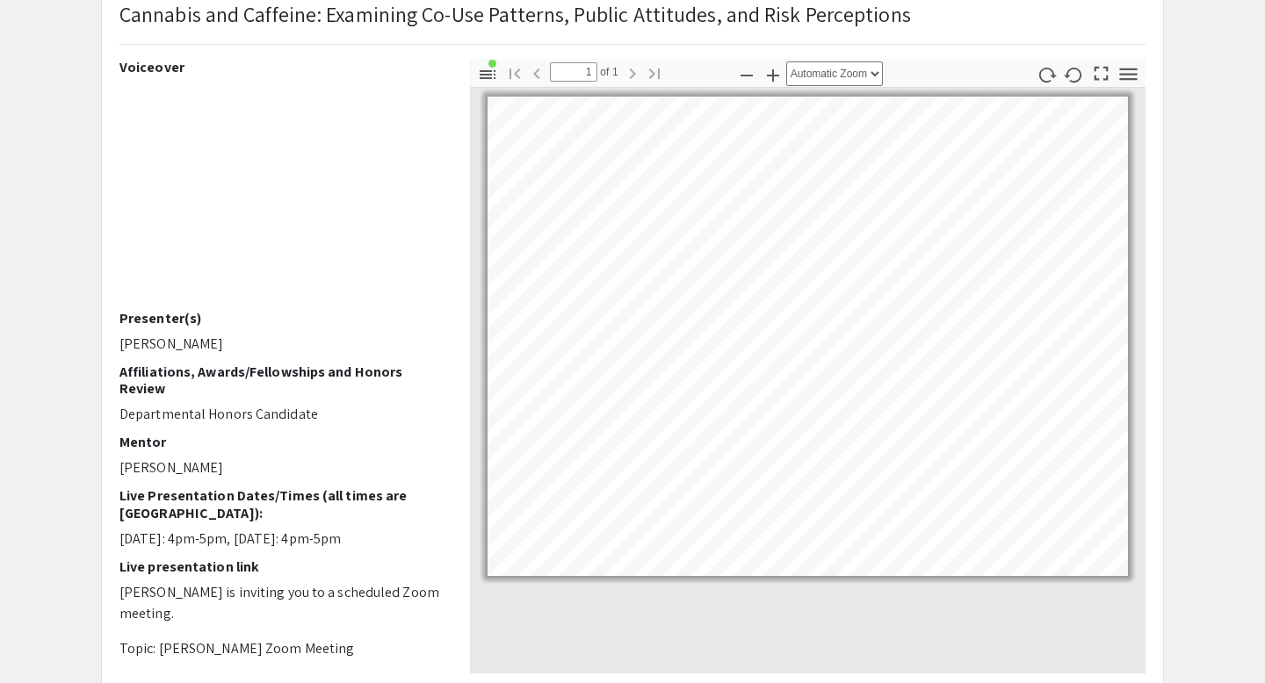
scroll to position [136, 0]
